Goal: Transaction & Acquisition: Purchase product/service

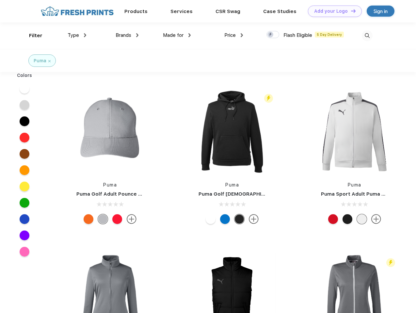
click at [332, 11] on link "Add your Logo Design Tool" at bounding box center [335, 11] width 54 height 11
click at [0, 0] on div "Design Tool" at bounding box center [0, 0] width 0 height 0
click at [350, 11] on link "Add your Logo Design Tool" at bounding box center [335, 11] width 54 height 11
click at [31, 36] on div "Filter" at bounding box center [35, 36] width 13 height 8
click at [77, 35] on span "Type" at bounding box center [73, 35] width 11 height 6
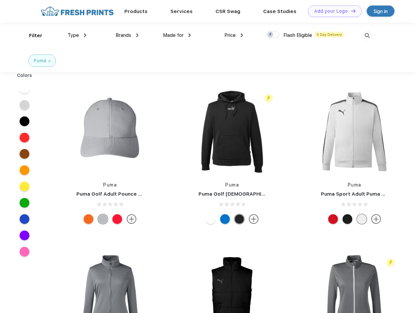
click at [127, 35] on span "Brands" at bounding box center [123, 35] width 16 height 6
click at [177, 35] on span "Made for" at bounding box center [173, 35] width 21 height 6
click at [234, 35] on span "Price" at bounding box center [229, 35] width 11 height 6
click at [273, 35] on div at bounding box center [272, 34] width 13 height 7
click at [270, 35] on input "checkbox" at bounding box center [268, 33] width 4 height 4
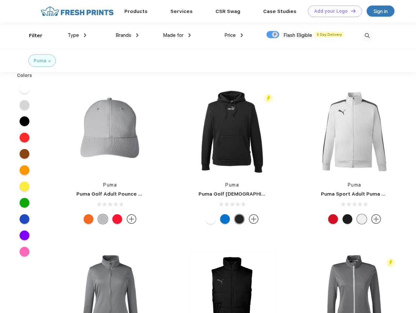
click at [367, 36] on img at bounding box center [366, 35] width 11 height 11
